Goal: Check status

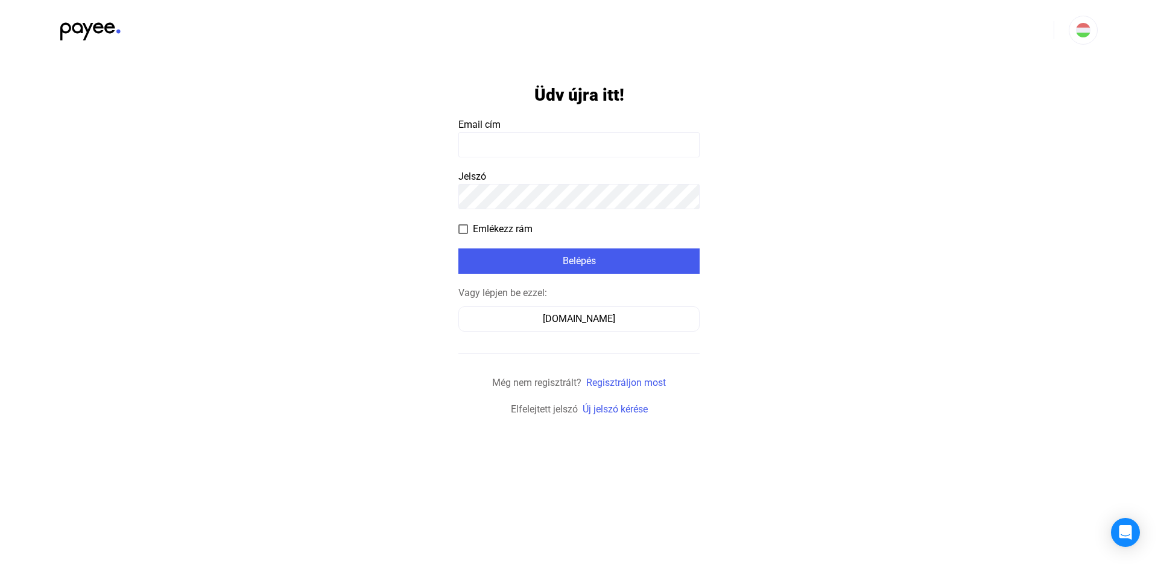
click at [516, 141] on input at bounding box center [578, 144] width 241 height 25
click at [949, 213] on app-form-template "Üdv újra itt! Email cím Jelszó Emlékezz rám Belépés Vagy lépjen be ezzel: Száml…" at bounding box center [579, 238] width 1158 height 356
click at [563, 146] on input at bounding box center [578, 144] width 241 height 25
click at [986, 114] on app-form-template "Üdv újra itt! Email cím Jelszó Emlékezz rám Belépés Vagy lépjen be ezzel: Száml…" at bounding box center [579, 238] width 1158 height 356
click at [575, 319] on div "Számlázz.hu" at bounding box center [578, 319] width 233 height 14
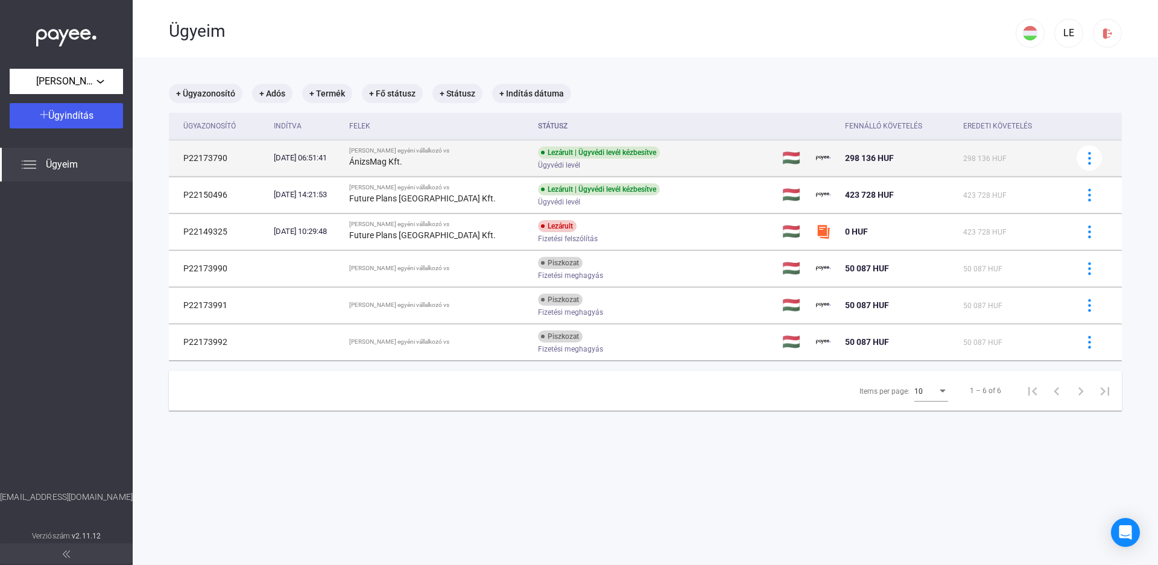
click at [701, 157] on div "Lezárult | Ügyvédi levél kézbesítve Ügyvédi levél" at bounding box center [634, 159] width 192 height 24
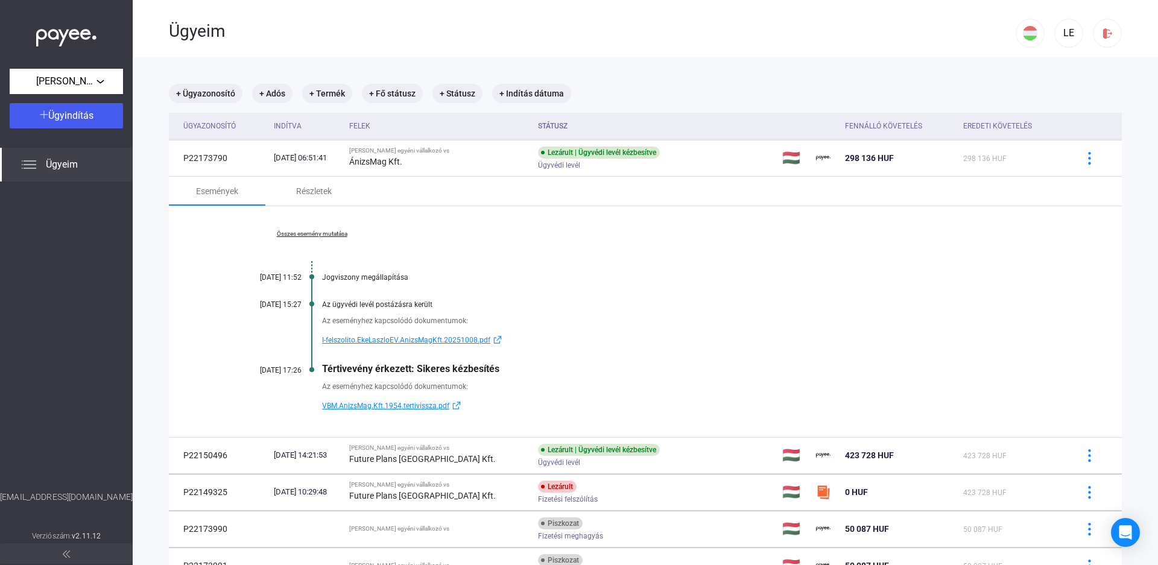
click at [311, 237] on link "Összes esemény mutatása" at bounding box center [311, 233] width 165 height 7
